Goal: Feedback & Contribution: Submit feedback/report problem

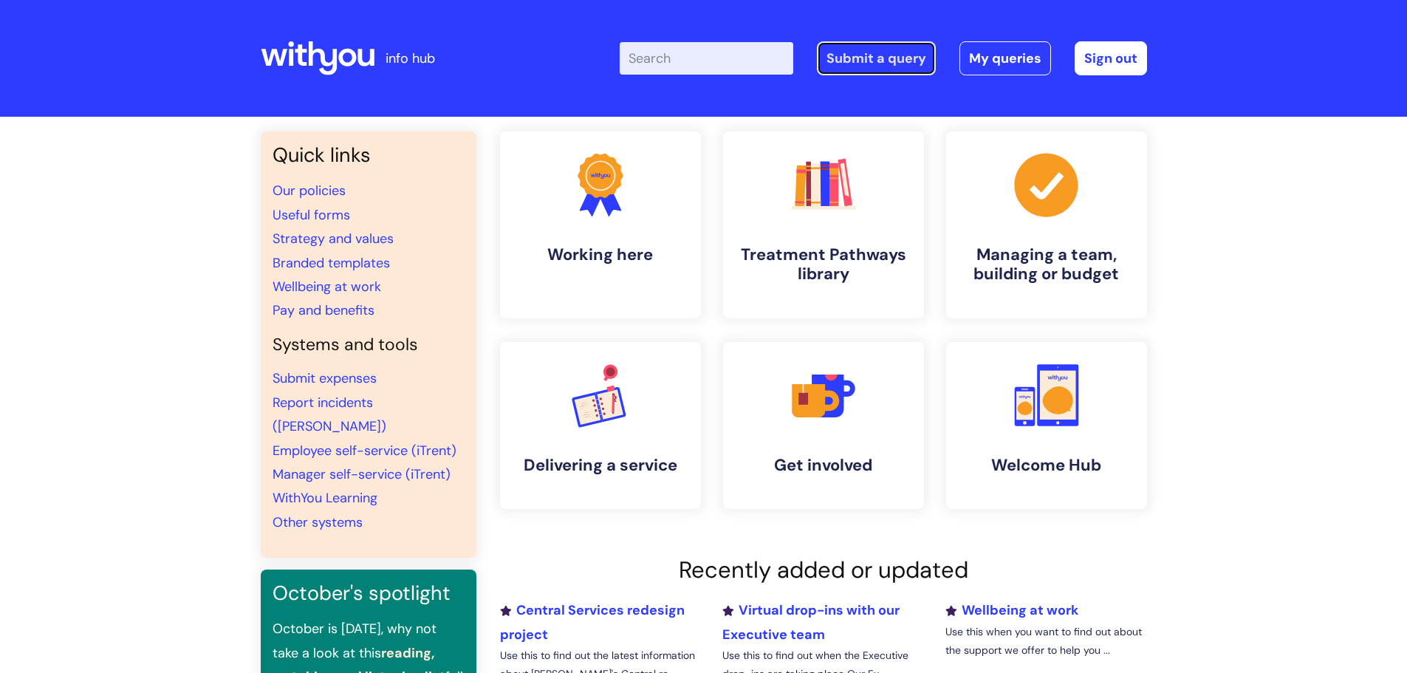
click at [888, 56] on link "Submit a query" at bounding box center [876, 58] width 119 height 34
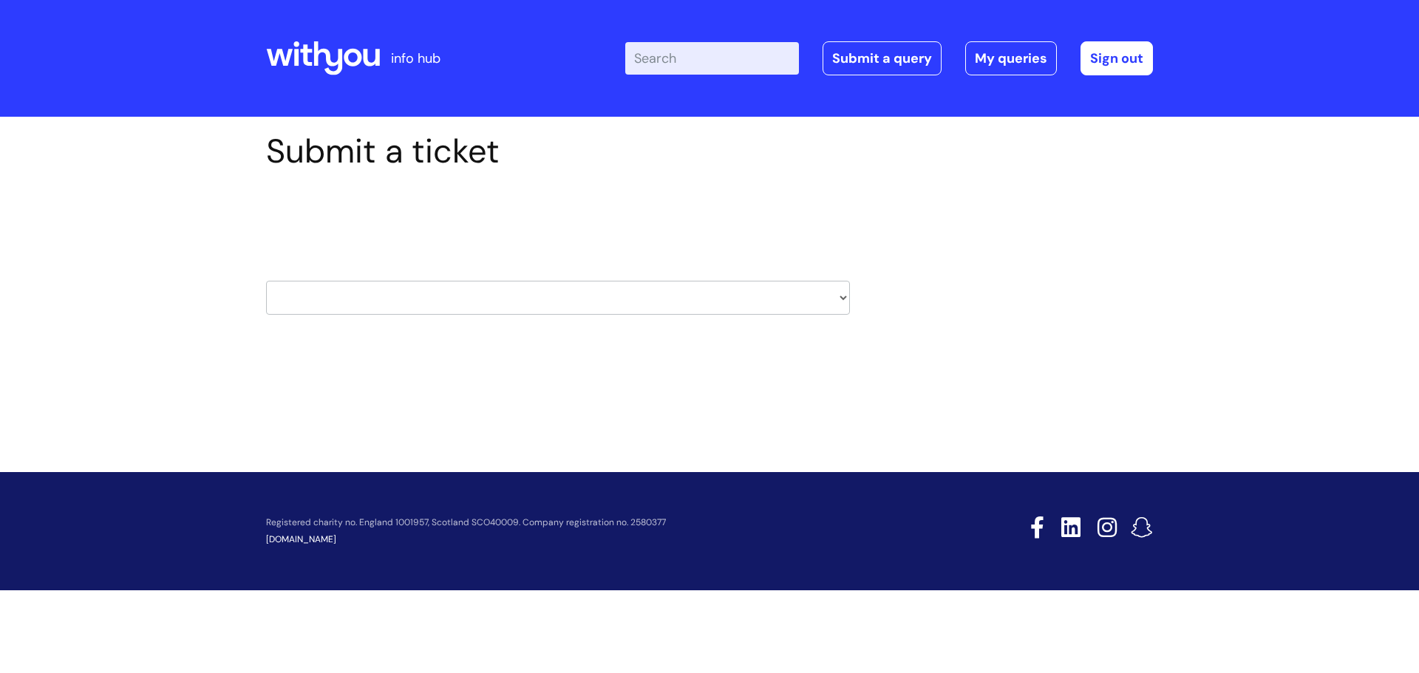
click at [843, 294] on select "HR / People IT and Support Clinical Drug Alerts Finance Accounts Data Support T…" at bounding box center [558, 298] width 584 height 34
select select "it_and_support"
click at [266, 281] on select "HR / People IT and Support Clinical Drug Alerts Finance Accounts Data Support T…" at bounding box center [558, 298] width 584 height 34
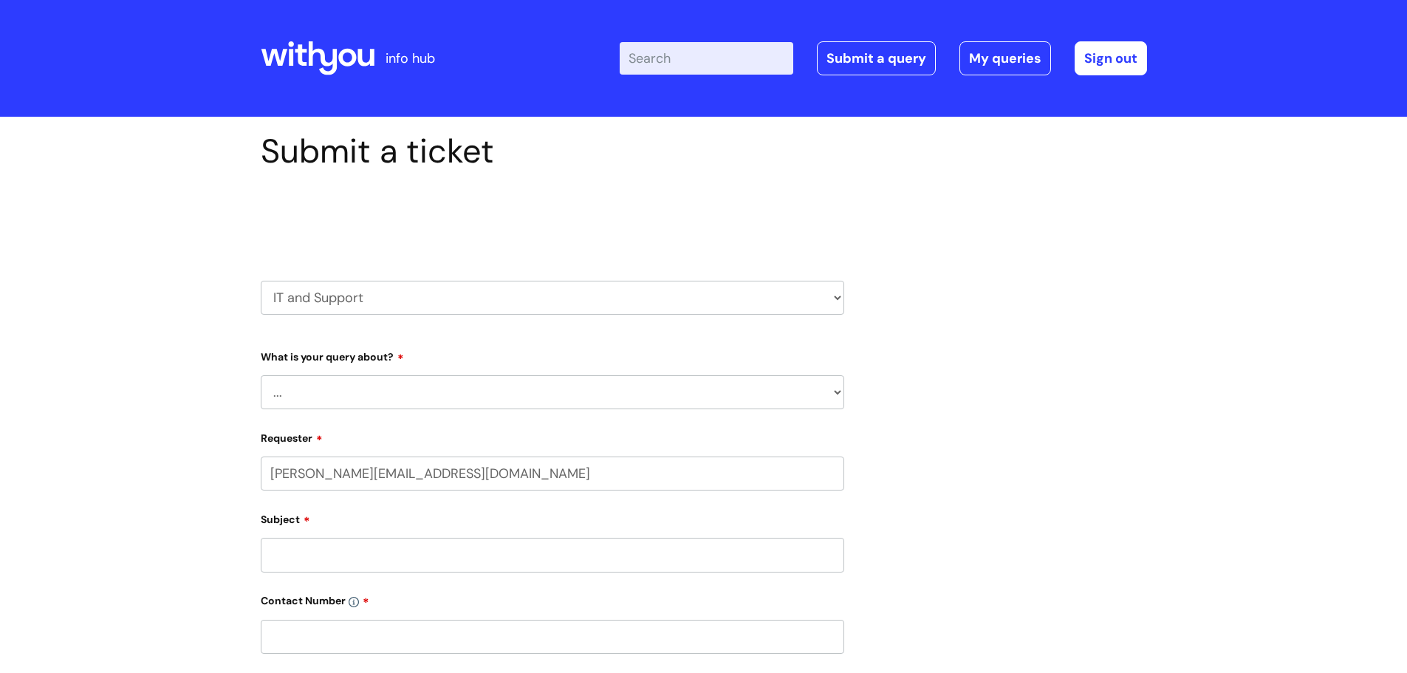
click at [448, 397] on select "... Mobile Phone Reset & MFA Accounts, Starters and Leavers IT Hardware issue I…" at bounding box center [553, 392] width 584 height 34
select select "Something Else"
click at [261, 375] on select "... Mobile Phone Reset & MFA Accounts, Starters and Leavers IT Hardware issue I…" at bounding box center [553, 392] width 584 height 34
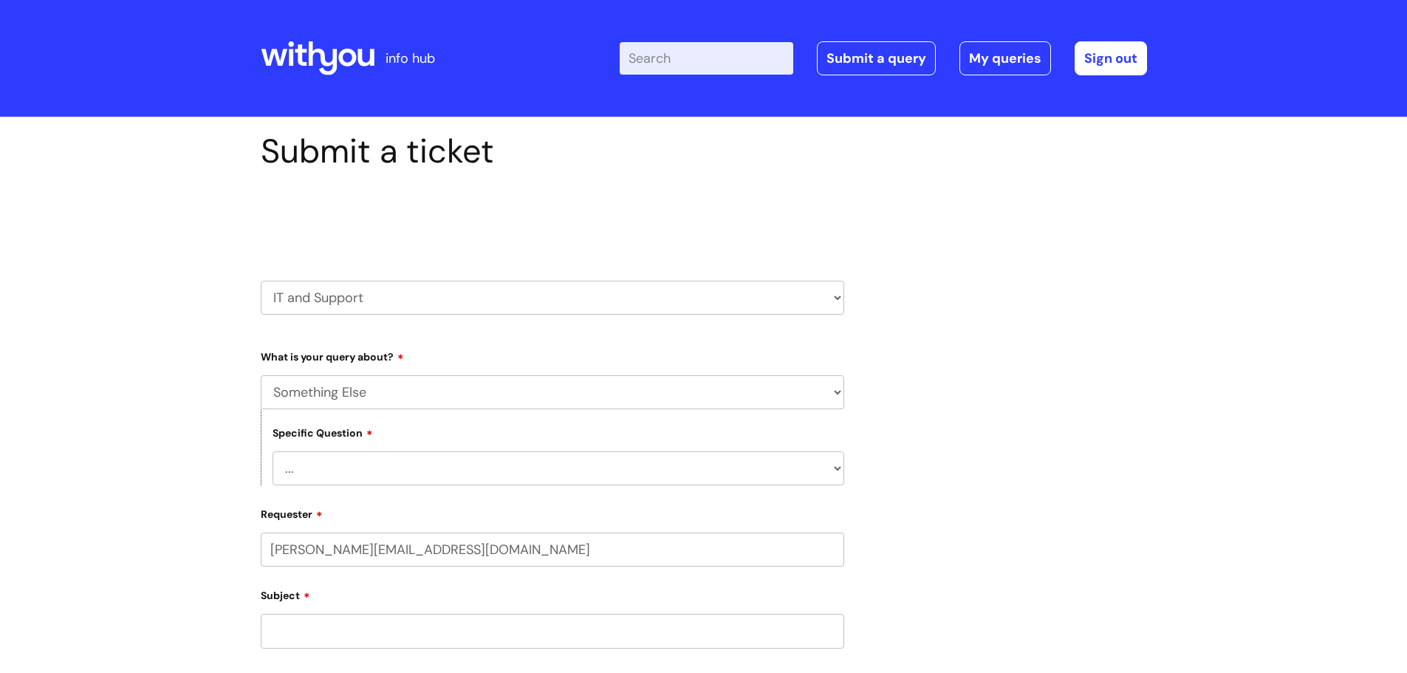
click at [418, 476] on select "... My problem is not listed" at bounding box center [559, 468] width 572 height 34
select select "My problem is not listed"
click at [273, 451] on select "... My problem is not listed" at bounding box center [559, 468] width 572 height 34
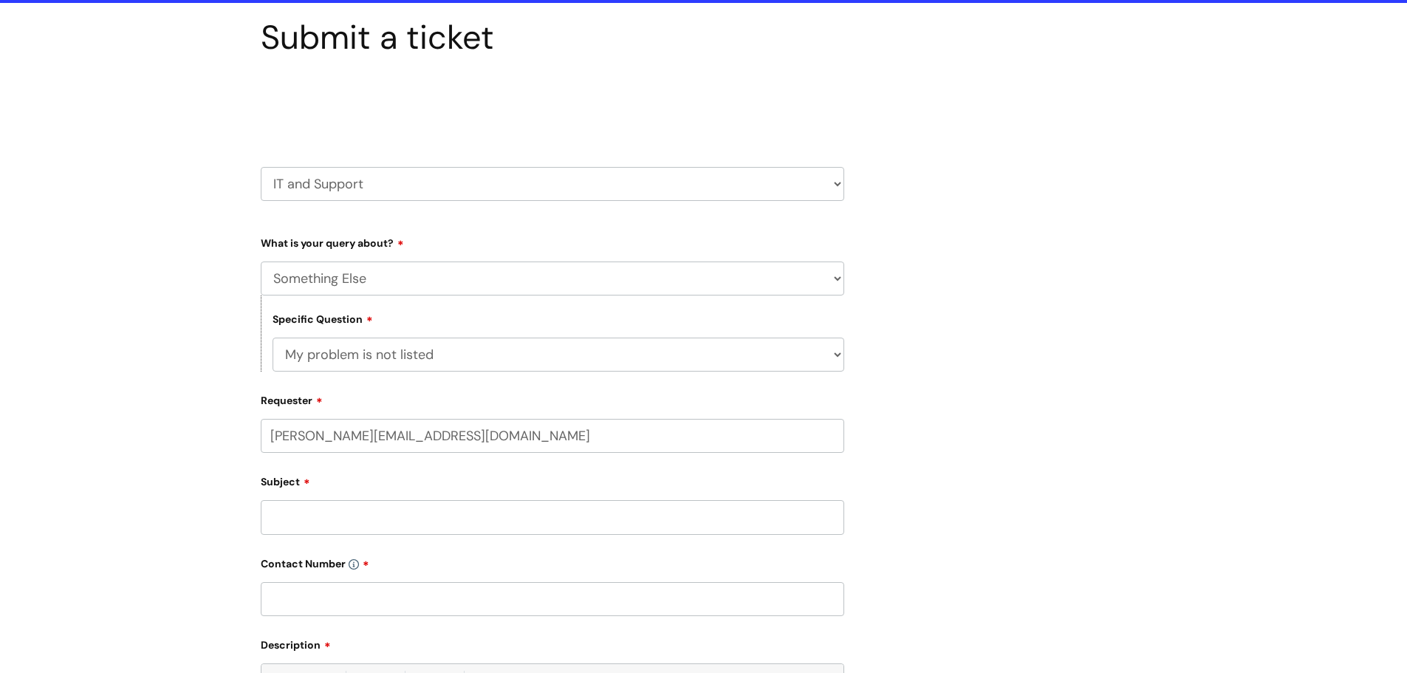
scroll to position [148, 0]
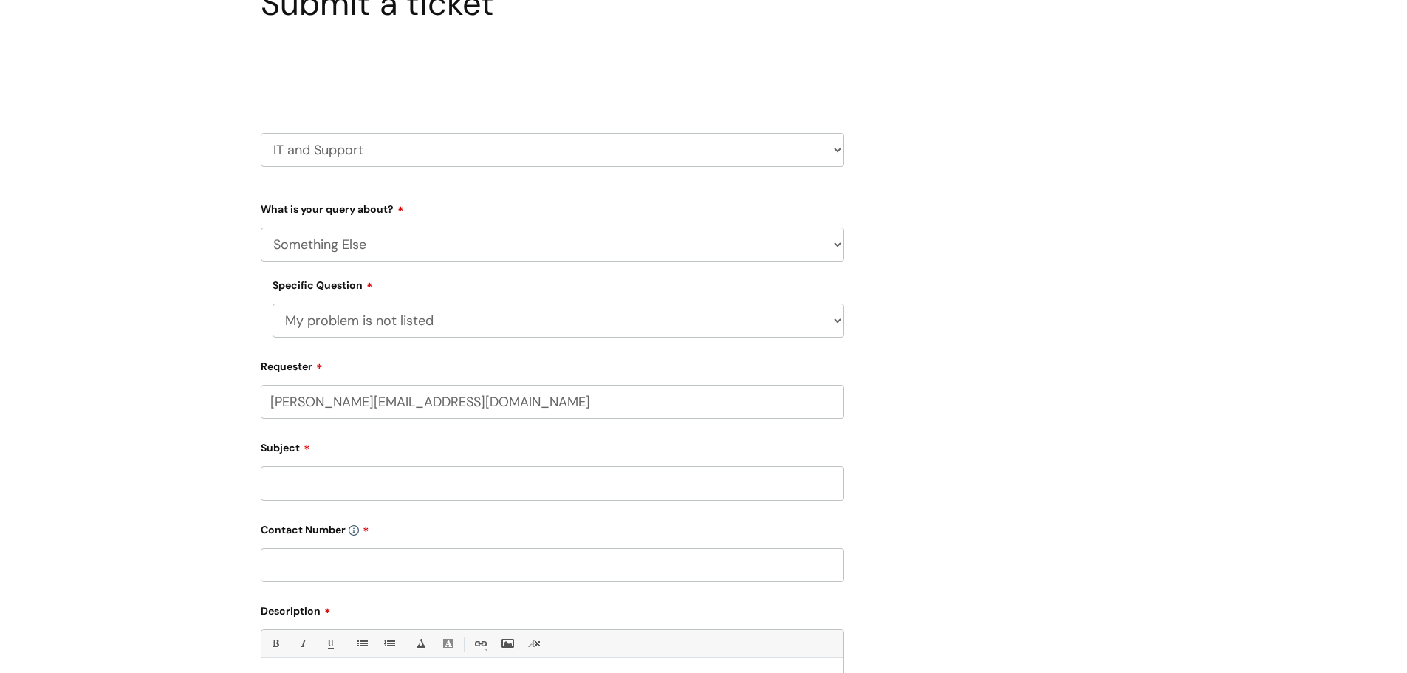
click at [375, 480] on input "Subject" at bounding box center [553, 483] width 584 height 34
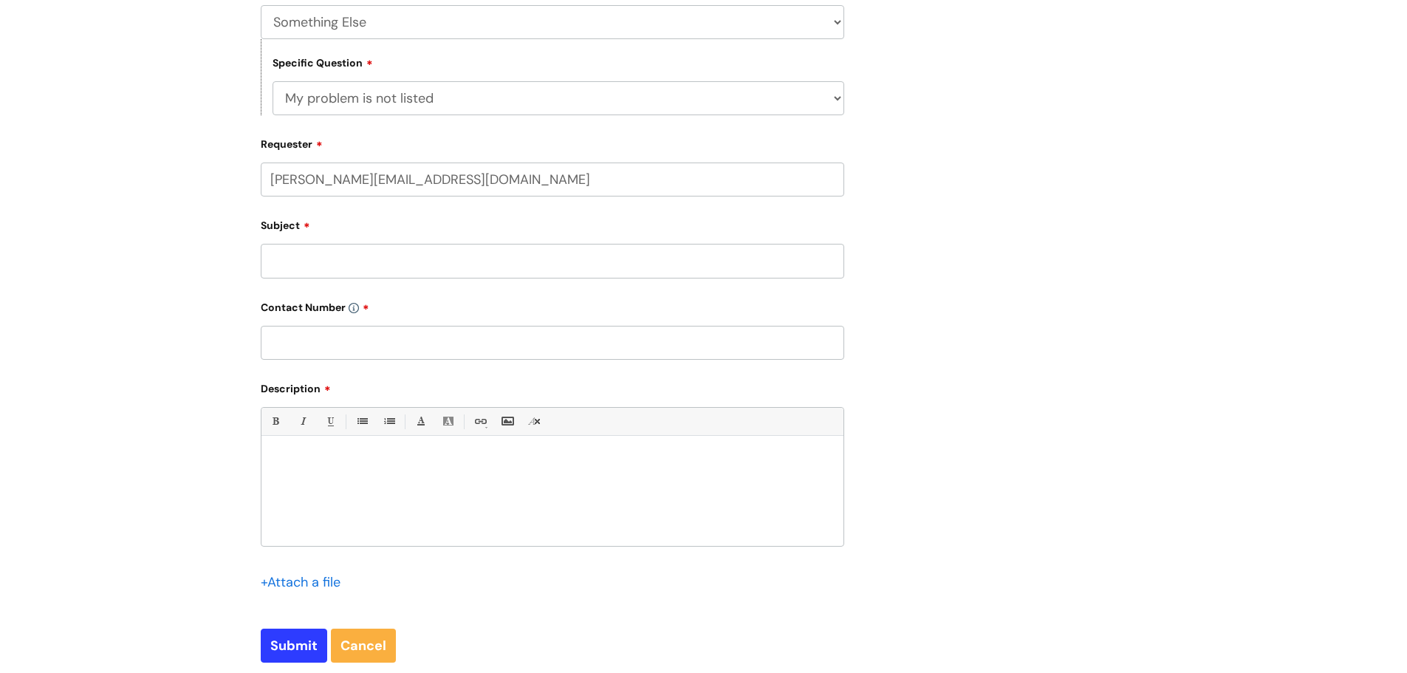
scroll to position [443, 0]
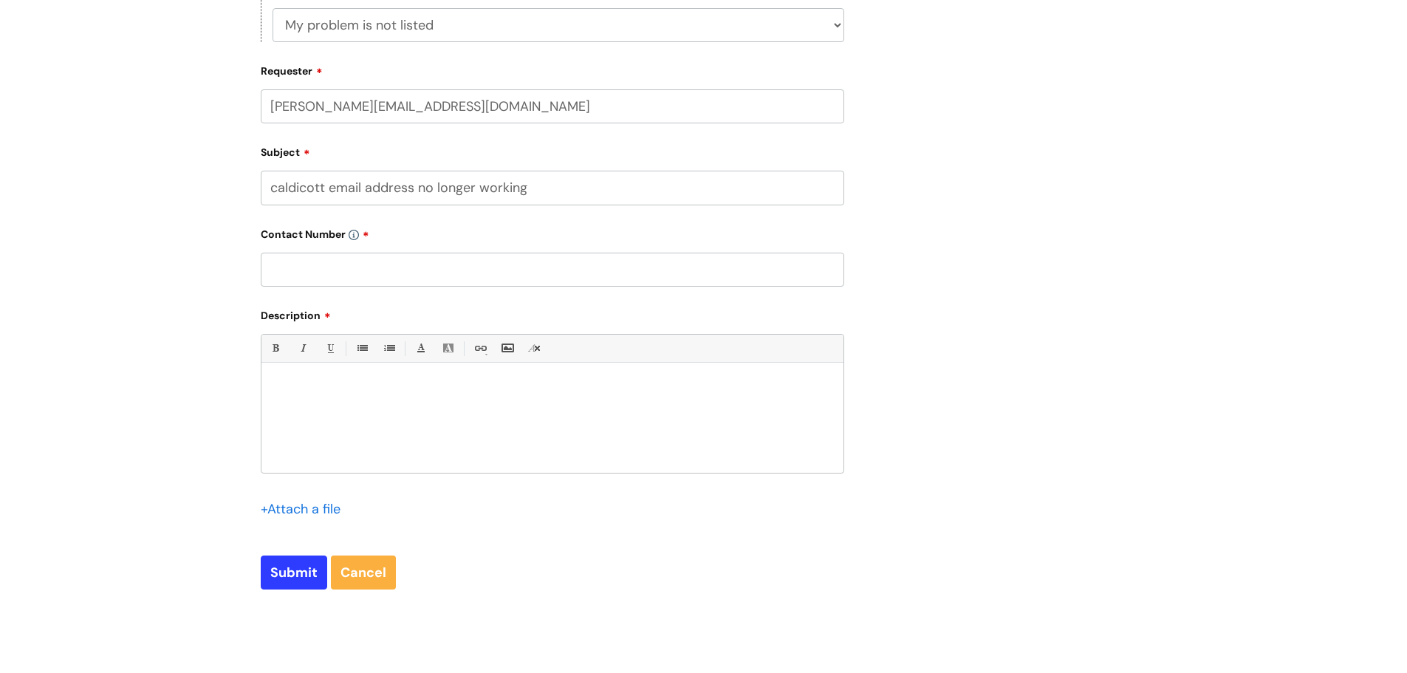
type input "caldicott email address no longer working"
click at [336, 267] on input "text" at bounding box center [553, 270] width 584 height 34
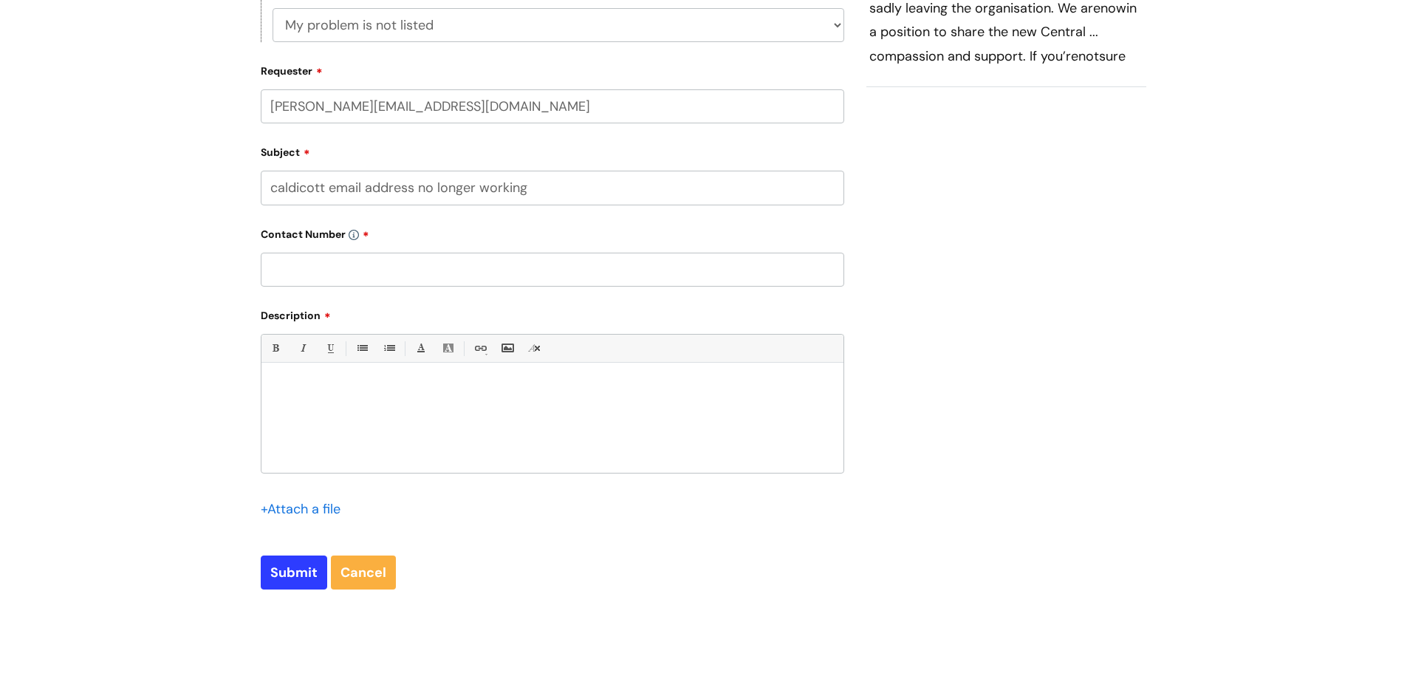
click at [452, 268] on input "text" at bounding box center [553, 270] width 584 height 34
paste input "07974 350 191"
type input "07974 350 191"
click at [368, 406] on div at bounding box center [553, 422] width 582 height 102
click at [345, 378] on div at bounding box center [553, 422] width 582 height 102
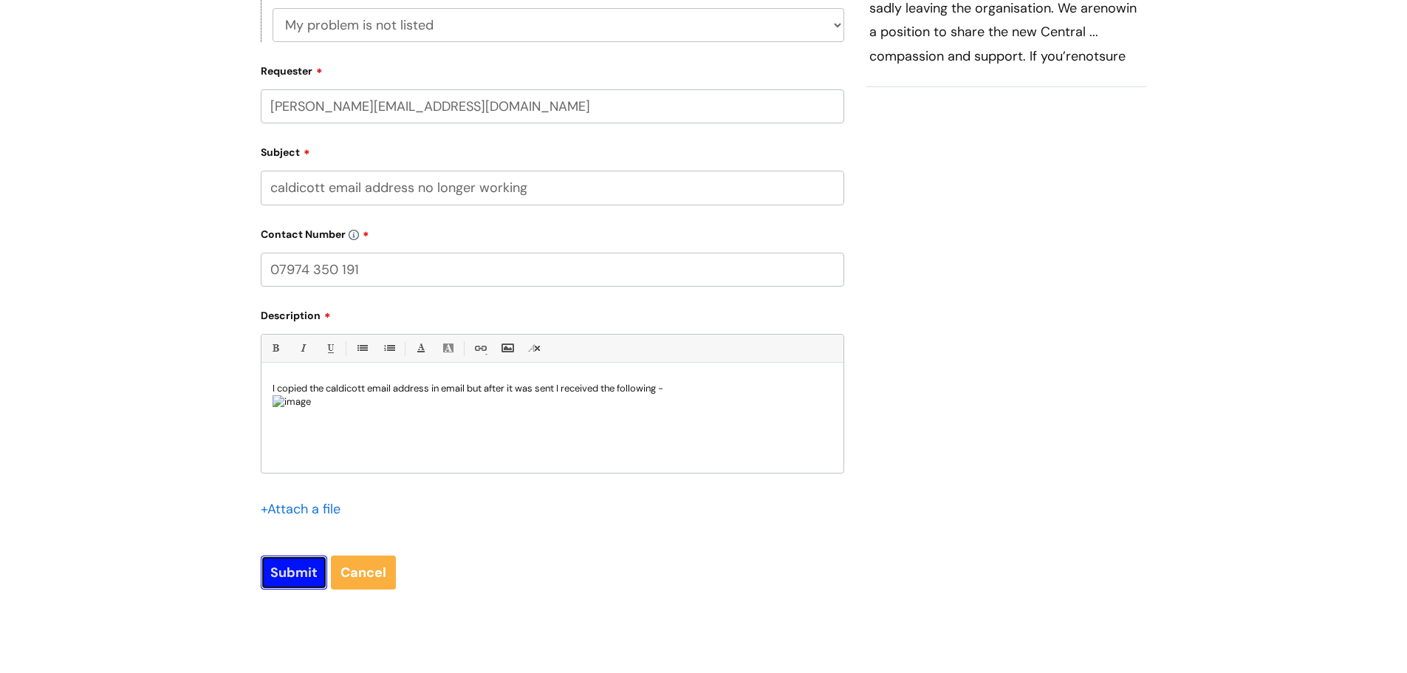
click at [290, 570] on input "Submit" at bounding box center [294, 573] width 66 height 34
type input "Please Wait..."
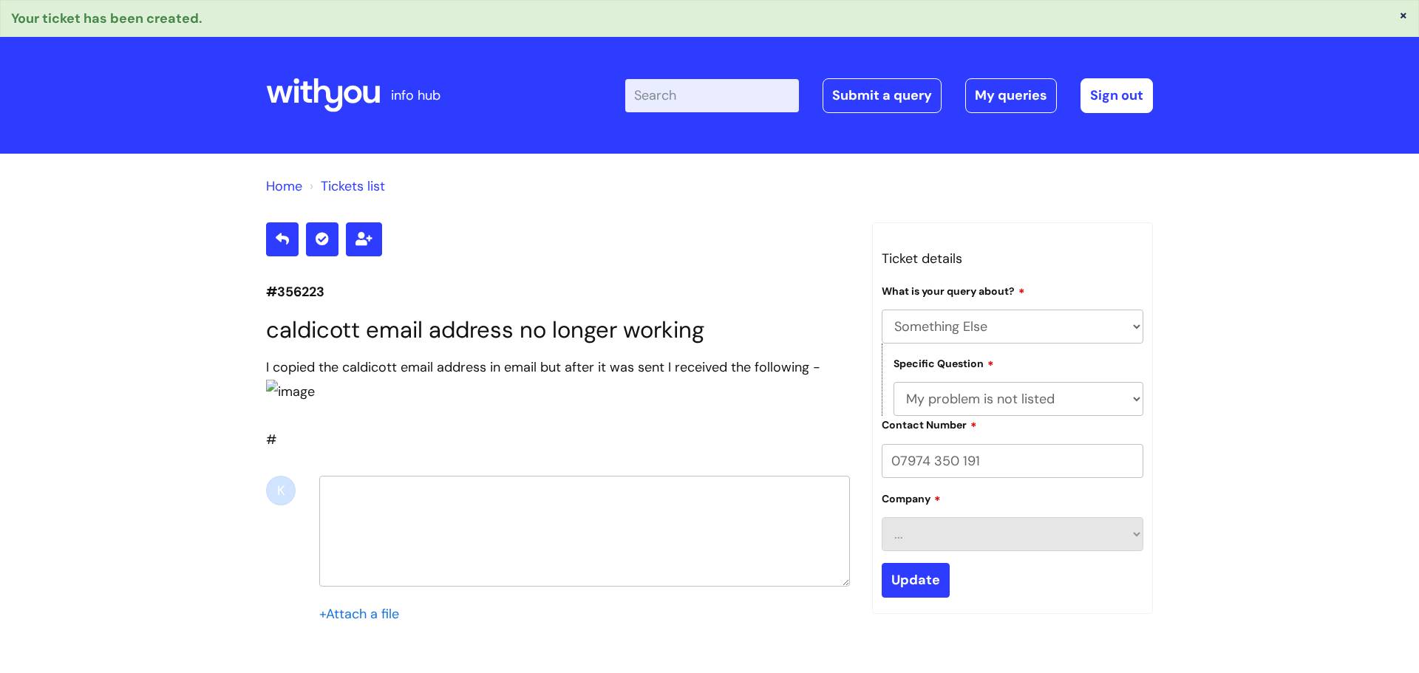
select select "Something Else"
select select "My problem is not listed"
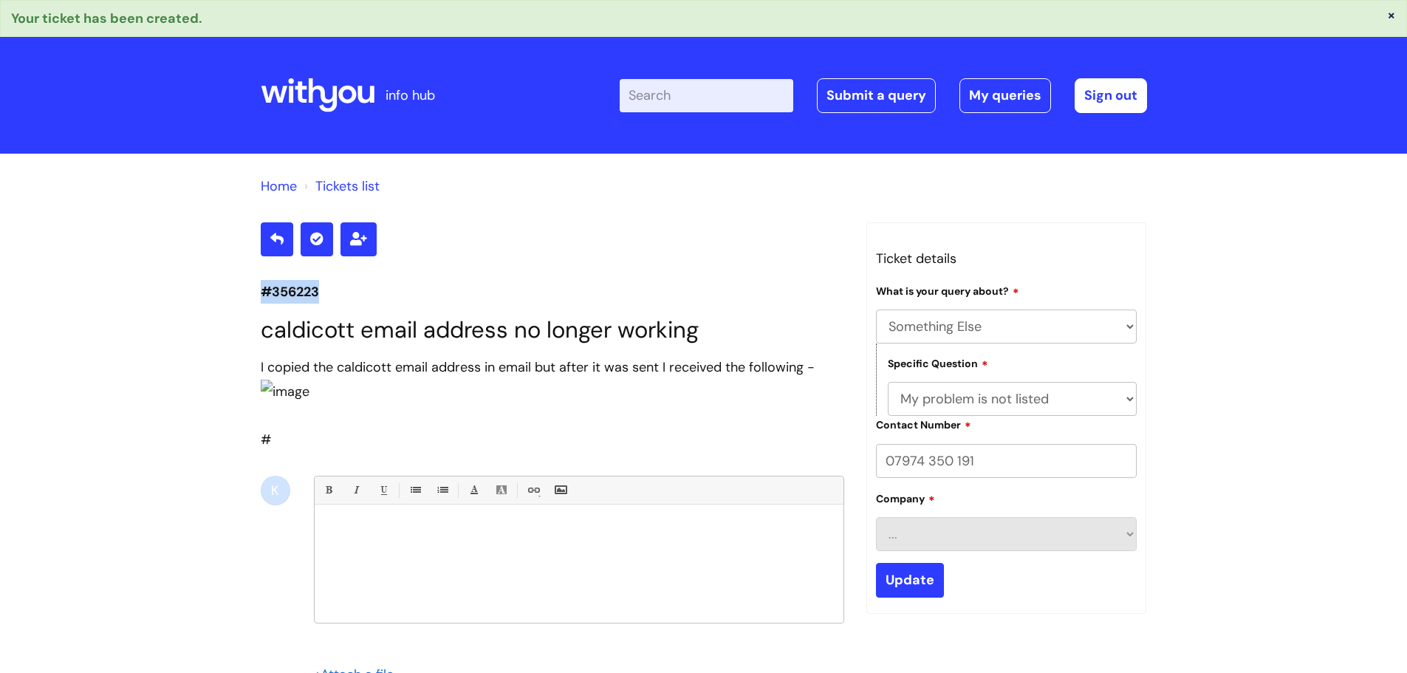
drag, startPoint x: 309, startPoint y: 291, endPoint x: 239, endPoint y: 287, distance: 70.3
click at [239, 287] on div "Home Tickets list #356223 caldicott email address no longer working I copied th…" at bounding box center [703, 507] width 1407 height 706
copy p "#356223"
